Goal: Task Accomplishment & Management: Manage account settings

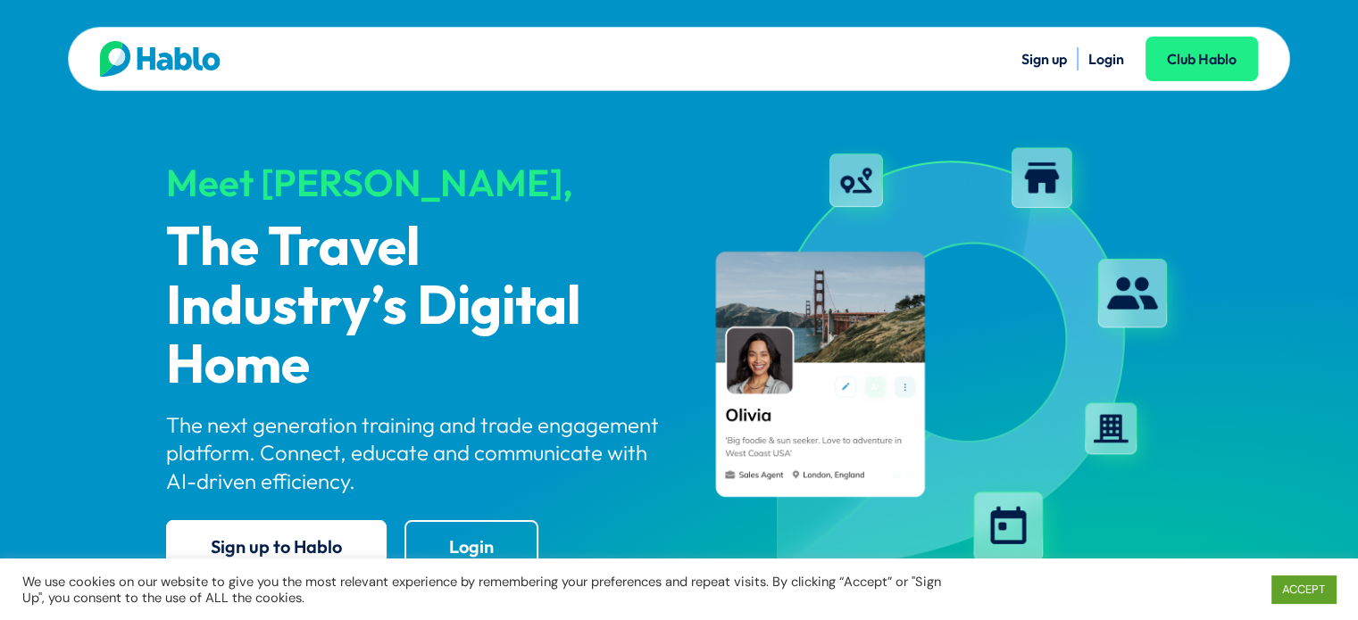
click at [1094, 66] on link "Login" at bounding box center [1106, 59] width 36 height 18
click at [1088, 53] on link "Login" at bounding box center [1106, 59] width 36 height 18
click at [1103, 47] on li "Login" at bounding box center [1106, 58] width 36 height 23
click at [1100, 58] on link "Login" at bounding box center [1106, 59] width 36 height 18
click at [1103, 59] on link "Login" at bounding box center [1106, 59] width 36 height 18
